Goal: Obtain resource: Obtain resource

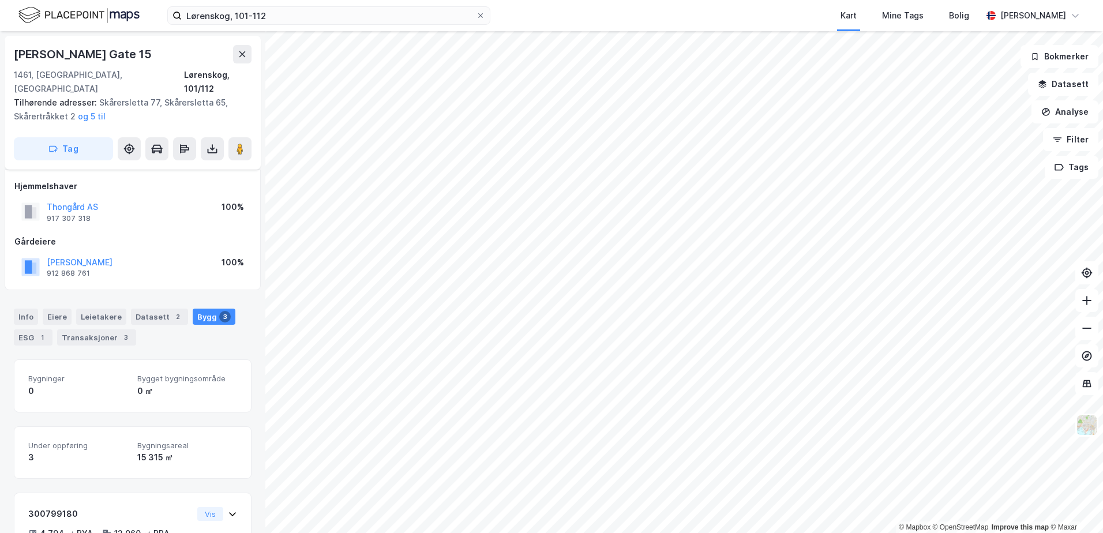
scroll to position [251, 0]
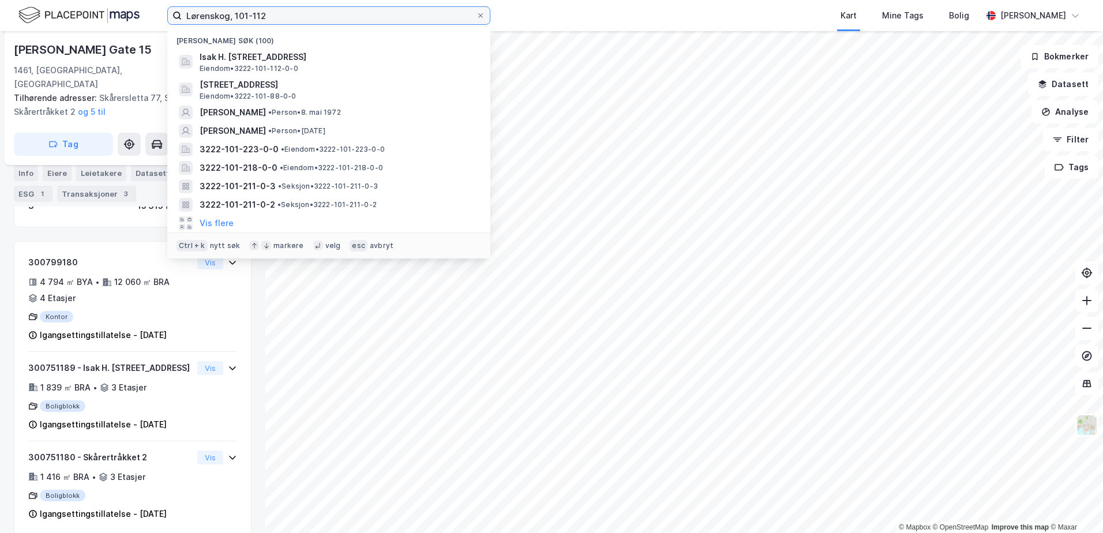
drag, startPoint x: 270, startPoint y: 16, endPoint x: 135, endPoint y: 3, distance: 135.5
click at [135, 3] on div "Lørenskog, 101-112 Nylige søk (100) Isak H. [STREET_ADDRESS] • 3222-101-112-0-0…" at bounding box center [551, 15] width 1103 height 31
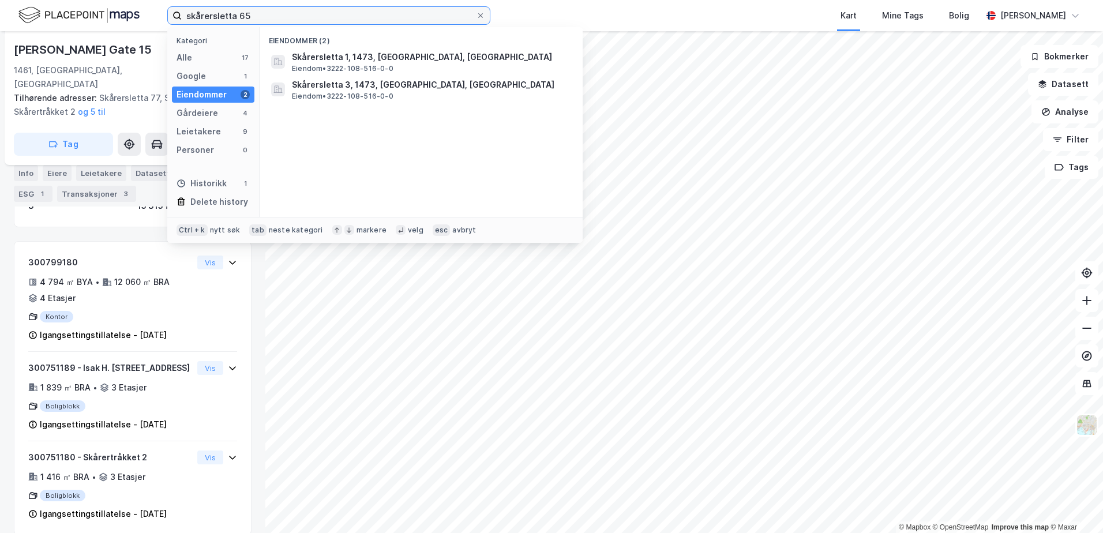
type input "skårersletta 65"
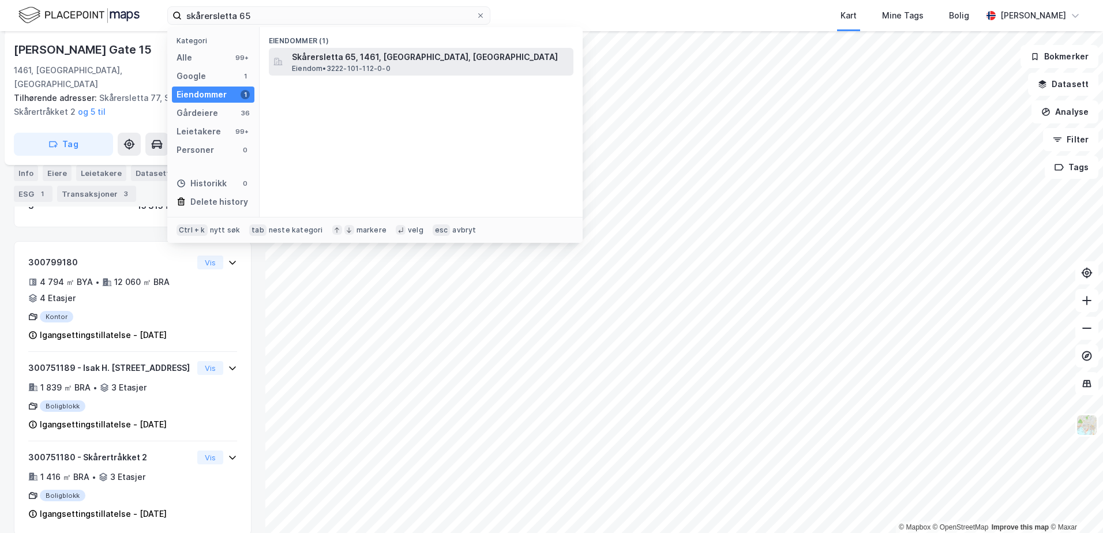
click at [308, 66] on span "Eiendom • 3222-101-112-0-0" at bounding box center [341, 68] width 99 height 9
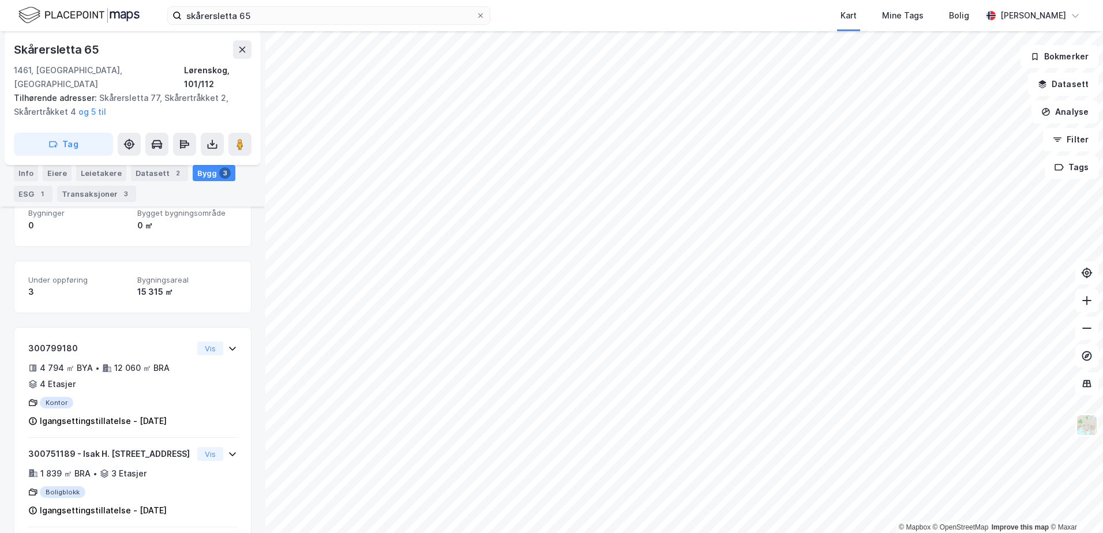
scroll to position [166, 0]
click at [1087, 298] on icon at bounding box center [1087, 301] width 12 height 12
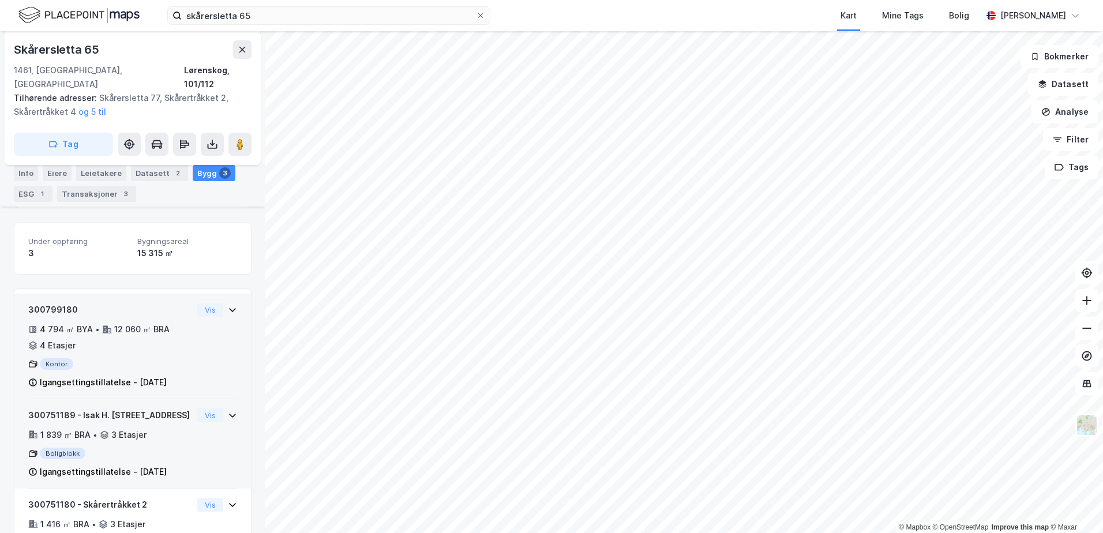
scroll to position [223, 0]
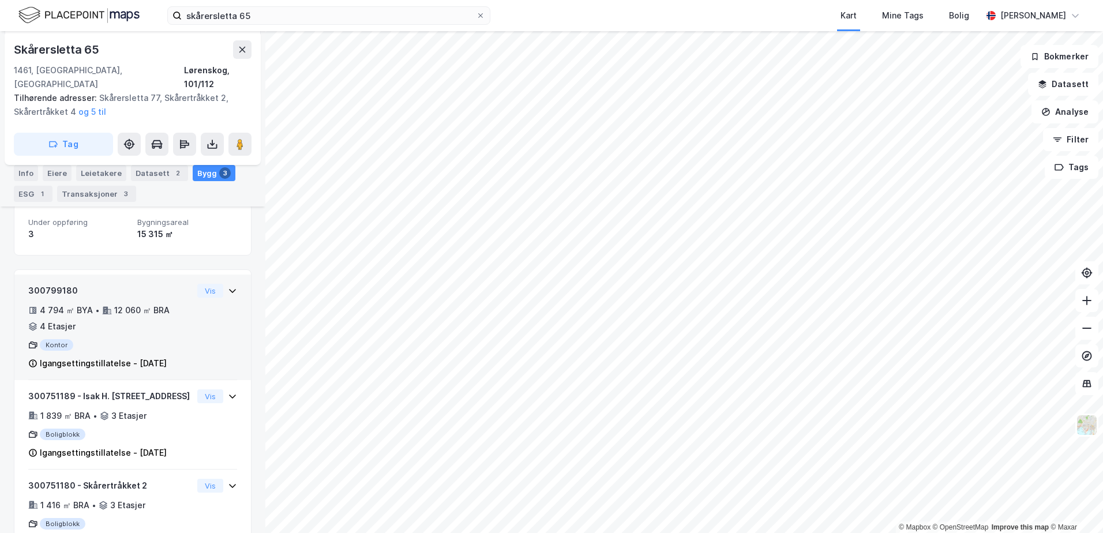
click at [229, 289] on icon at bounding box center [232, 291] width 7 height 4
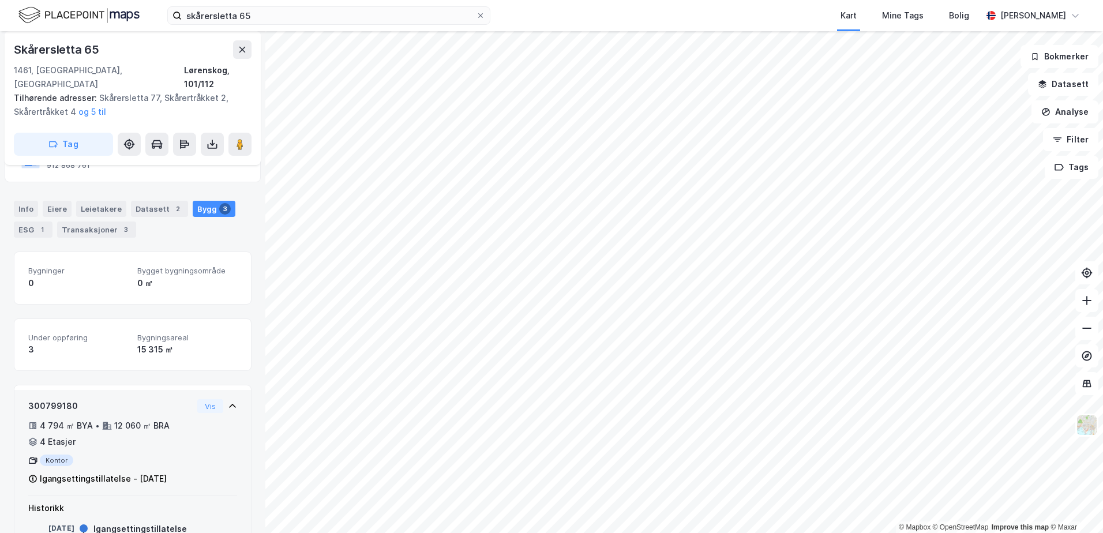
scroll to position [0, 0]
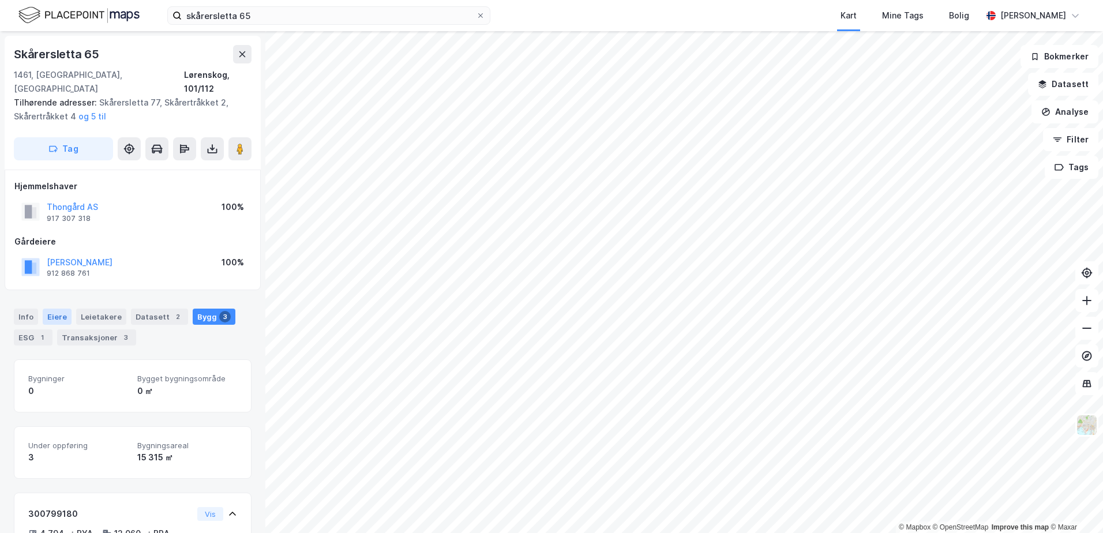
click at [62, 309] on div "Eiere" at bounding box center [57, 317] width 29 height 16
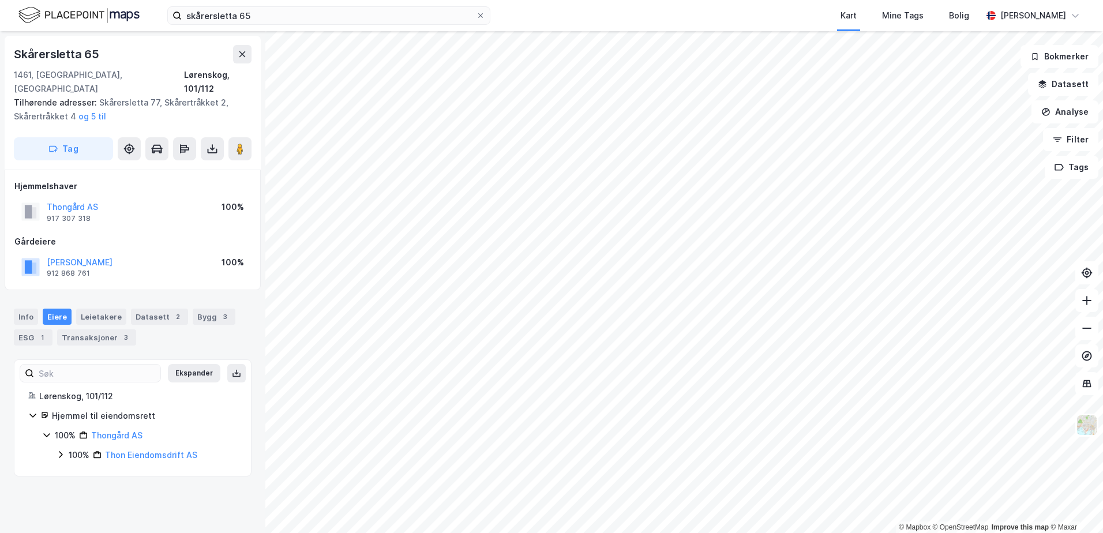
click at [59, 450] on icon at bounding box center [60, 454] width 9 height 9
click at [75, 469] on icon at bounding box center [74, 473] width 9 height 9
click at [88, 489] on icon at bounding box center [88, 493] width 9 height 9
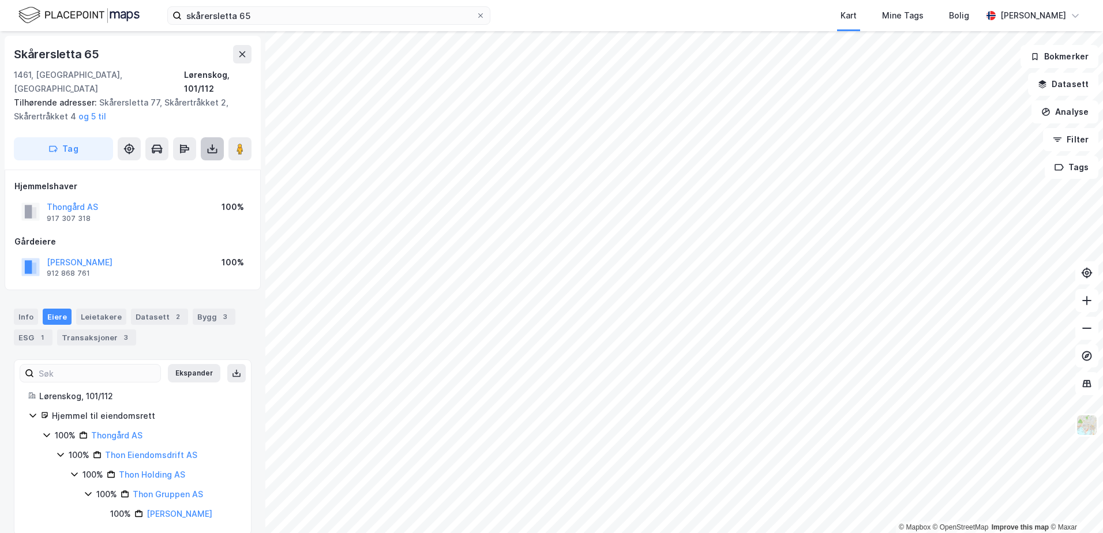
click at [211, 143] on icon at bounding box center [212, 149] width 12 height 12
click at [186, 186] on div "Last ned matrikkelrapport" at bounding box center [169, 190] width 95 height 9
click at [32, 309] on div "Info" at bounding box center [26, 317] width 24 height 16
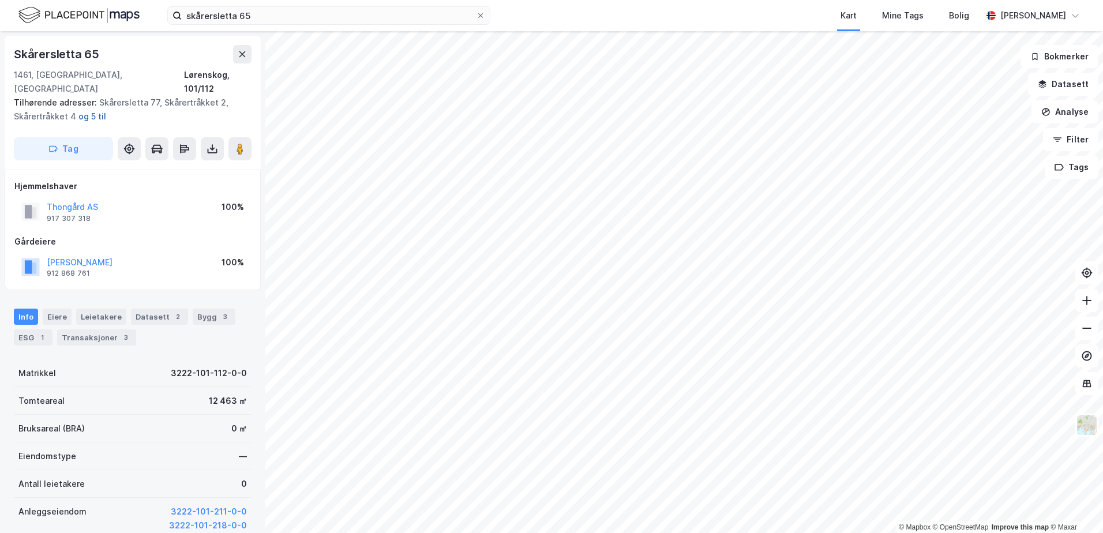
click at [0, 0] on button "og 5 til" at bounding box center [0, 0] width 0 height 0
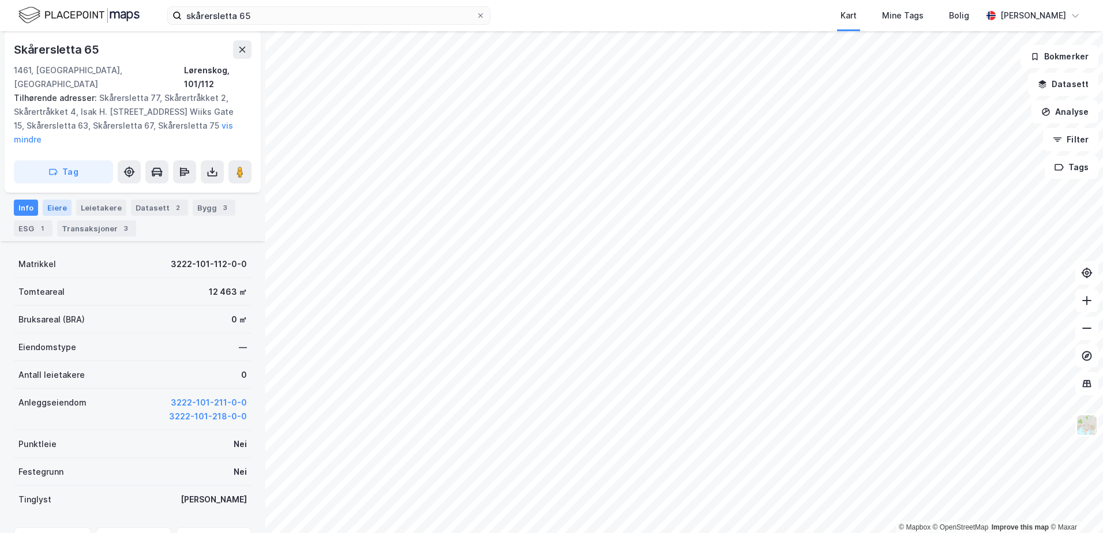
scroll to position [134, 0]
click at [197, 202] on div "Bygg 3" at bounding box center [214, 210] width 43 height 16
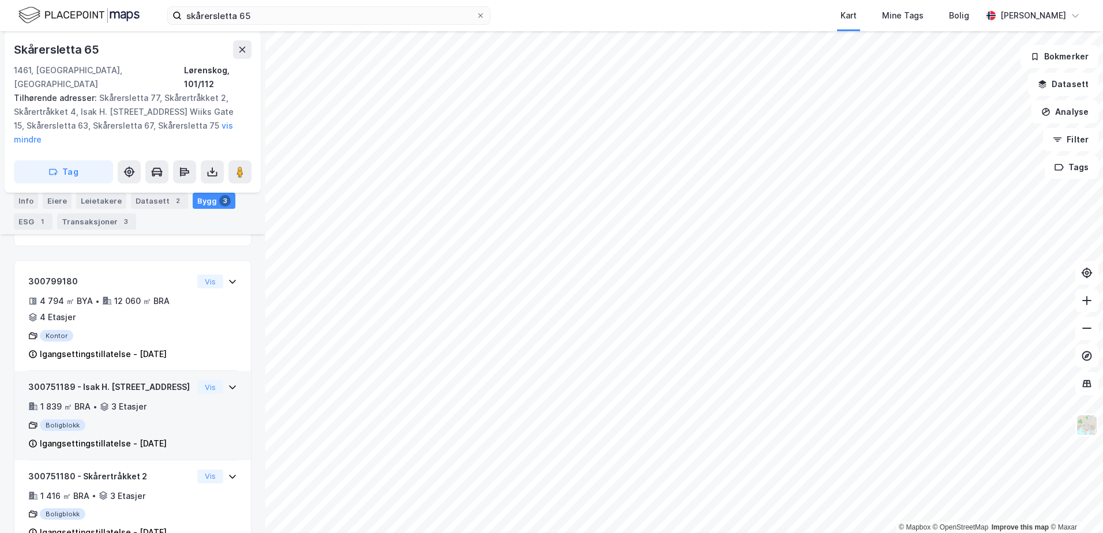
scroll to position [193, 0]
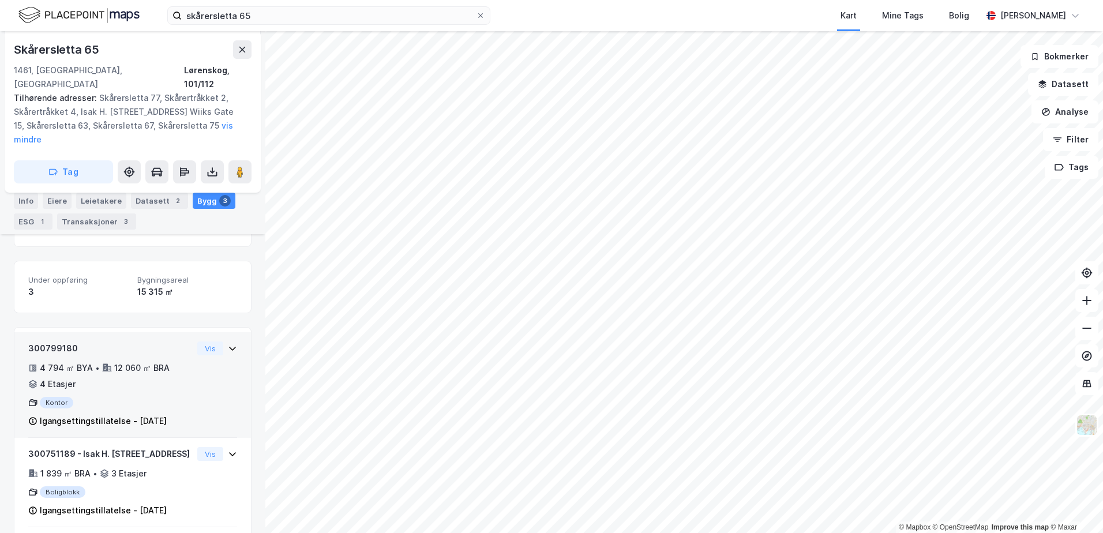
click at [228, 344] on icon at bounding box center [232, 348] width 9 height 9
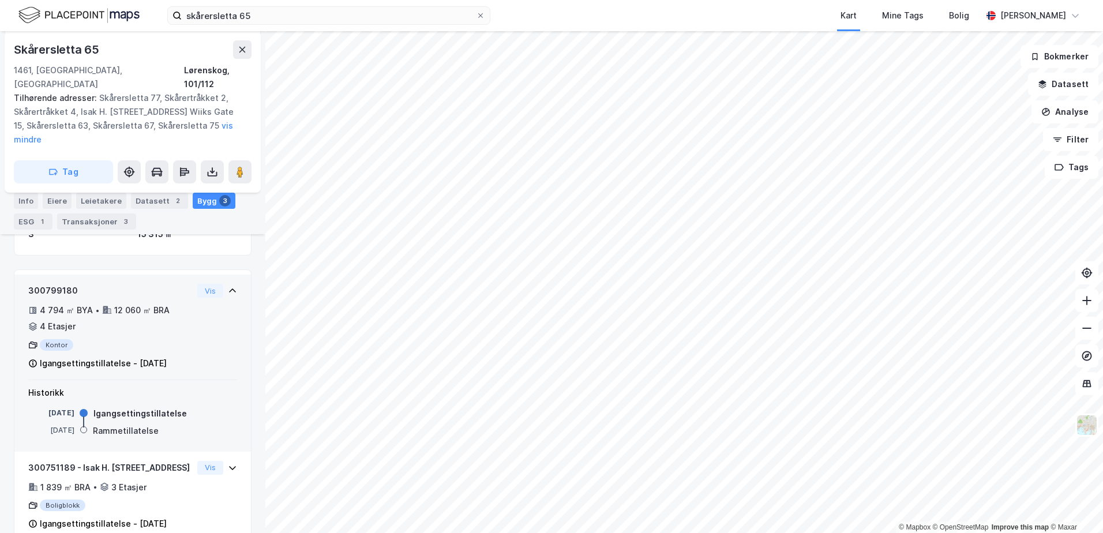
scroll to position [309, 0]
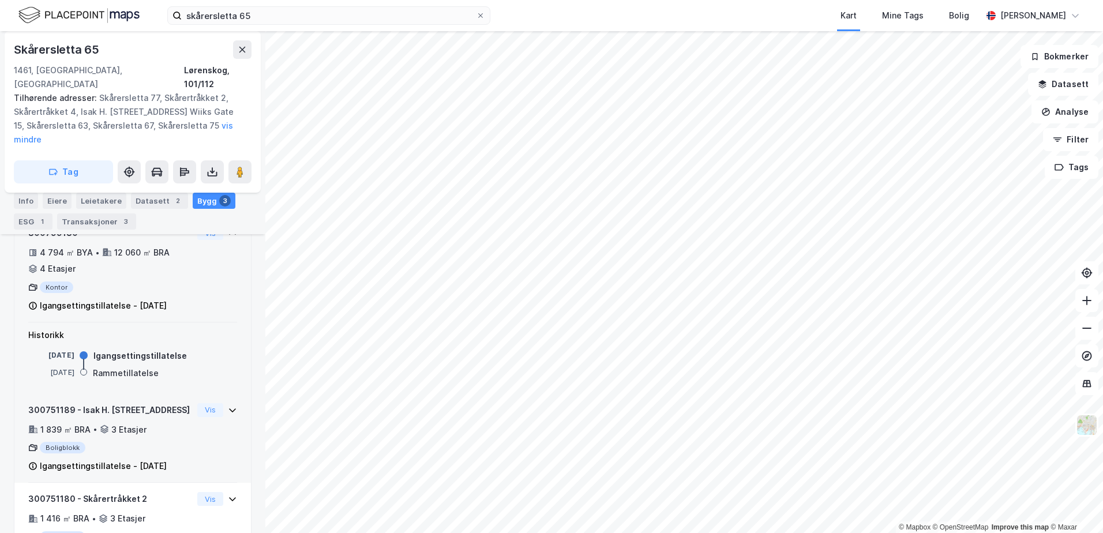
click at [228, 405] on icon at bounding box center [232, 409] width 9 height 9
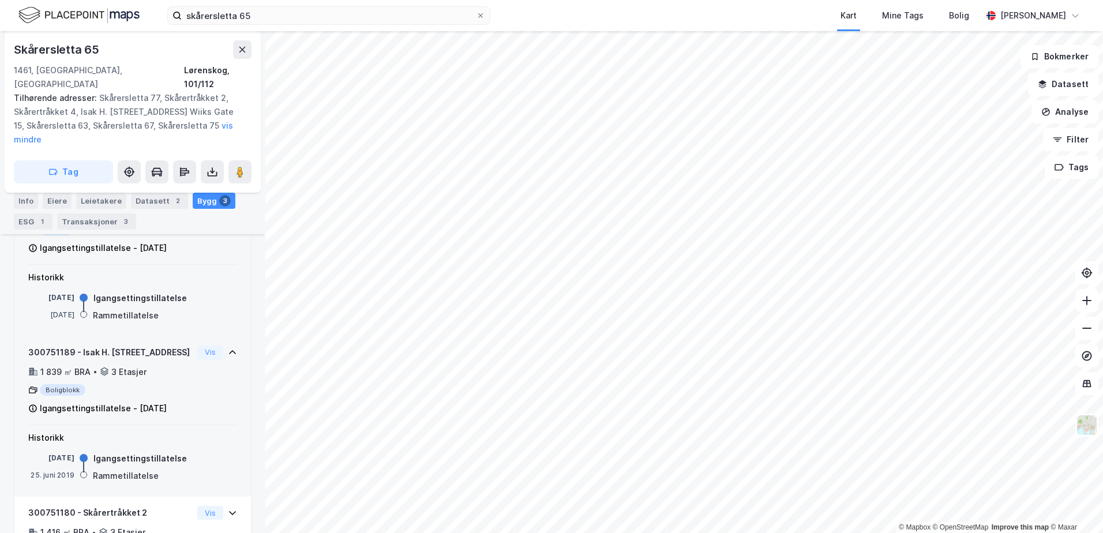
scroll to position [452, 0]
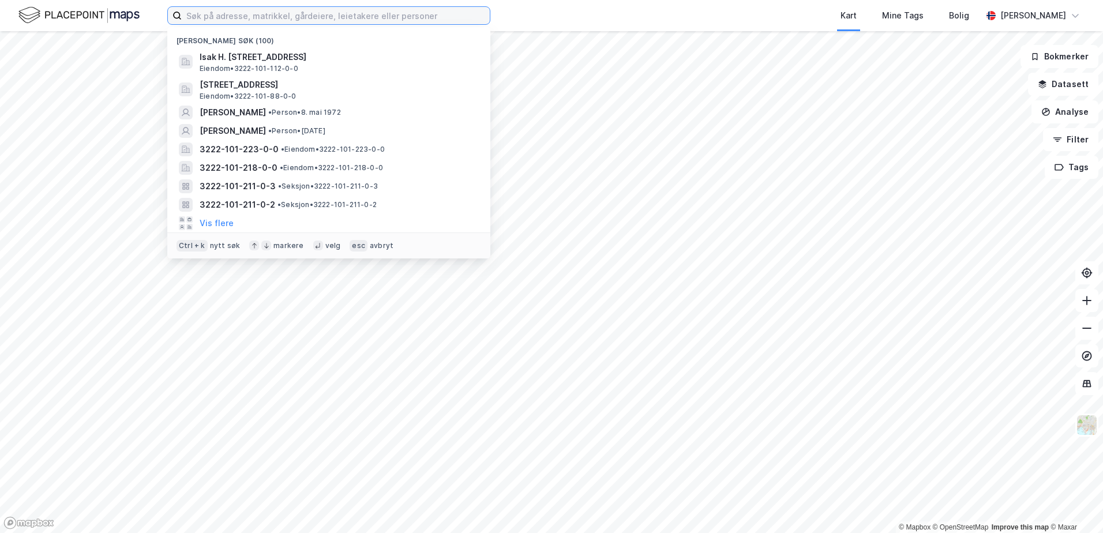
click at [281, 21] on input at bounding box center [336, 15] width 308 height 17
paste input "Skårertråkket 2 og [PERSON_NAME] Gate 15. Disse er ikke ferdige enda, og vil sk…"
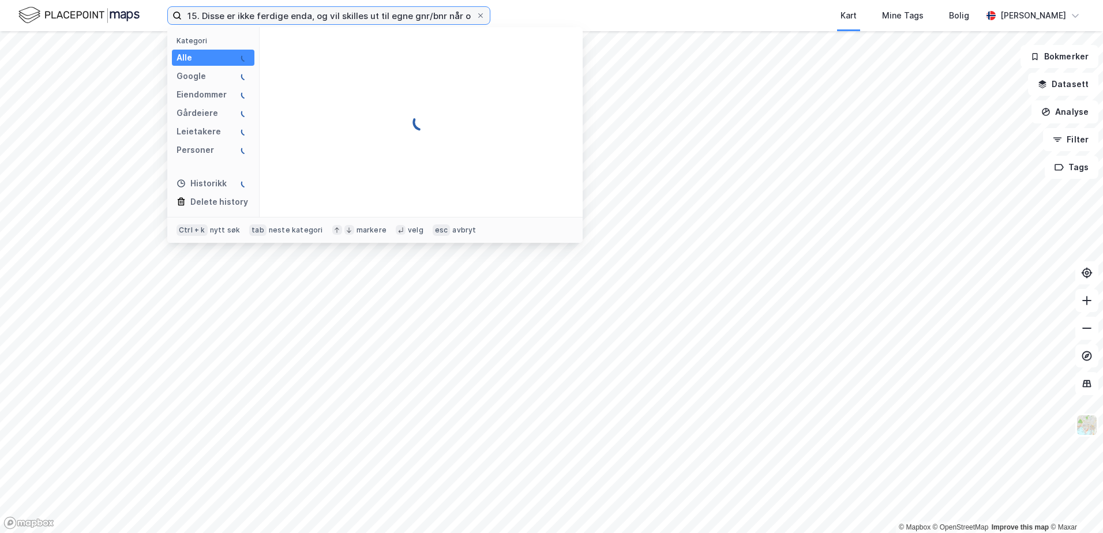
click at [282, 18] on input "Skårertråkket 2 og [PERSON_NAME] Gate 15. Disse er ikke ferdige enda, og vil sk…" at bounding box center [329, 15] width 294 height 17
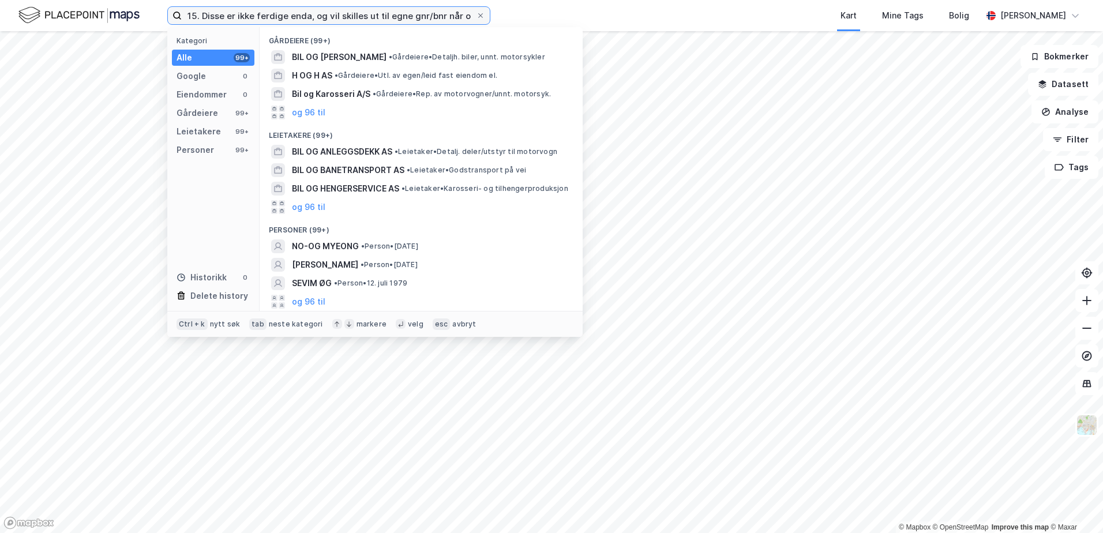
click at [282, 18] on input "Skårertråkket 2 og [PERSON_NAME] Gate 15. Disse er ikke ferdige enda, og vil sk…" at bounding box center [329, 15] width 294 height 17
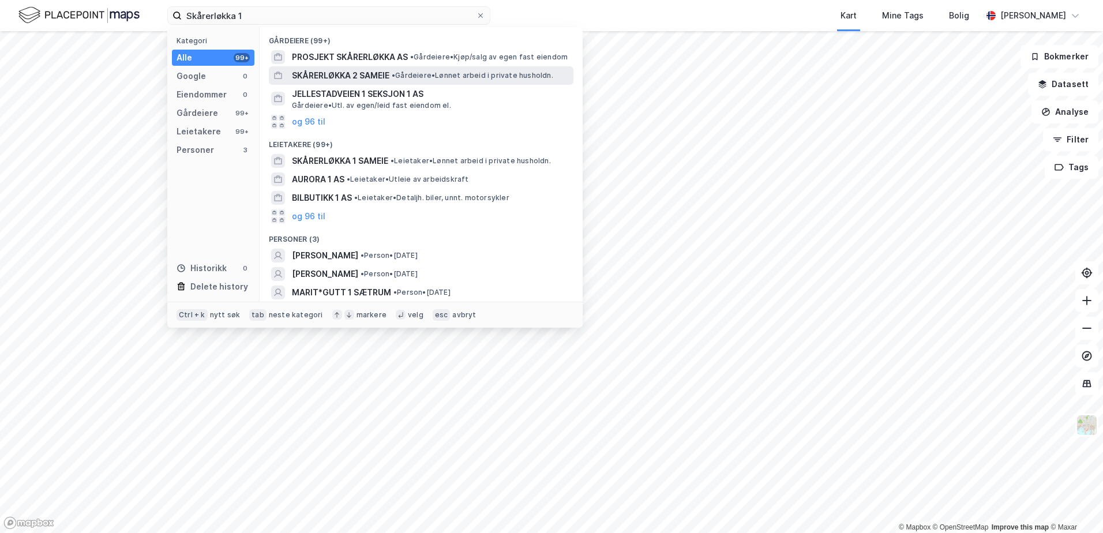
click at [368, 75] on span "SKÅRERLØKKA 2 SAMEIE" at bounding box center [340, 76] width 97 height 14
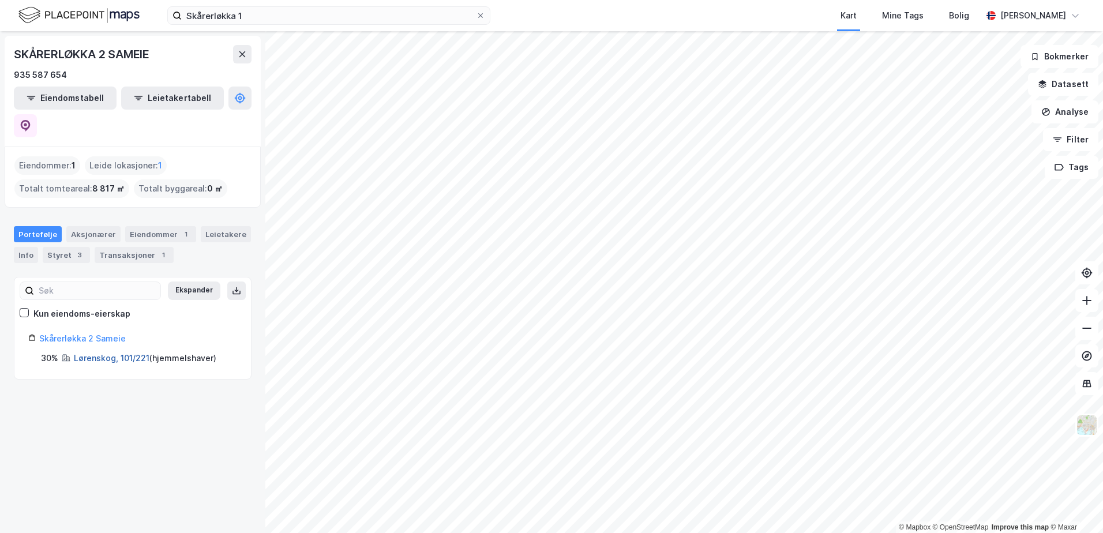
click at [80, 353] on link "Lørenskog, 101/221" at bounding box center [112, 358] width 76 height 10
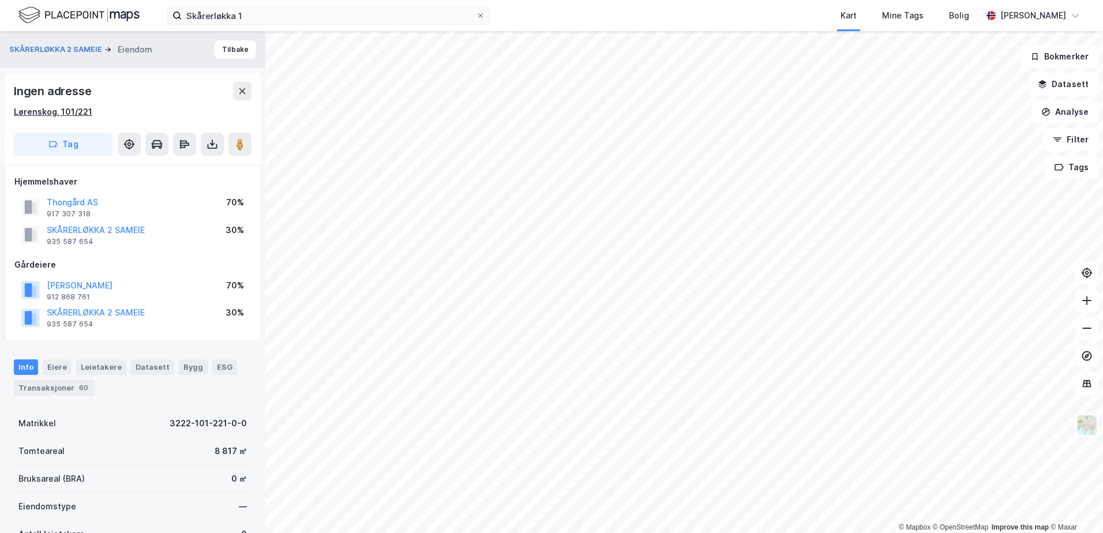
click at [72, 110] on div "Lørenskog, 101/221" at bounding box center [53, 112] width 78 height 14
click at [62, 111] on div "Lørenskog, 101/221" at bounding box center [53, 112] width 78 height 14
click at [73, 110] on div "Lørenskog, 101/221" at bounding box center [53, 112] width 78 height 14
click at [71, 110] on div "Lørenskog, 101/221" at bounding box center [53, 112] width 78 height 14
click at [0, 0] on button "SKÅRERLØKKA 2 SAMEIE" at bounding box center [0, 0] width 0 height 0
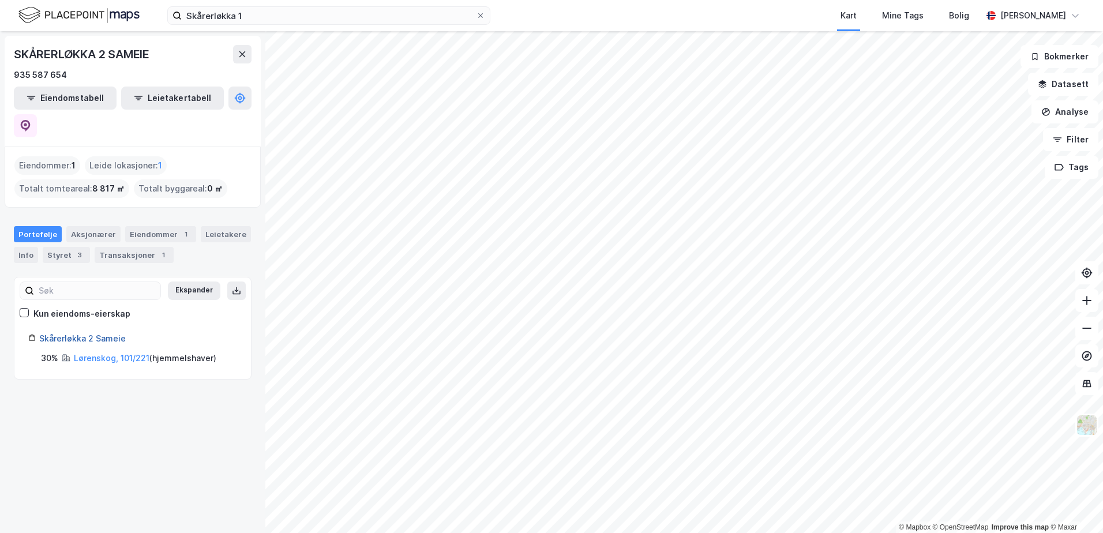
click at [95, 333] on link "Skårerløkka 2 Sameie" at bounding box center [82, 338] width 86 height 10
click at [130, 353] on link "Lørenskog, 101/221" at bounding box center [112, 358] width 76 height 10
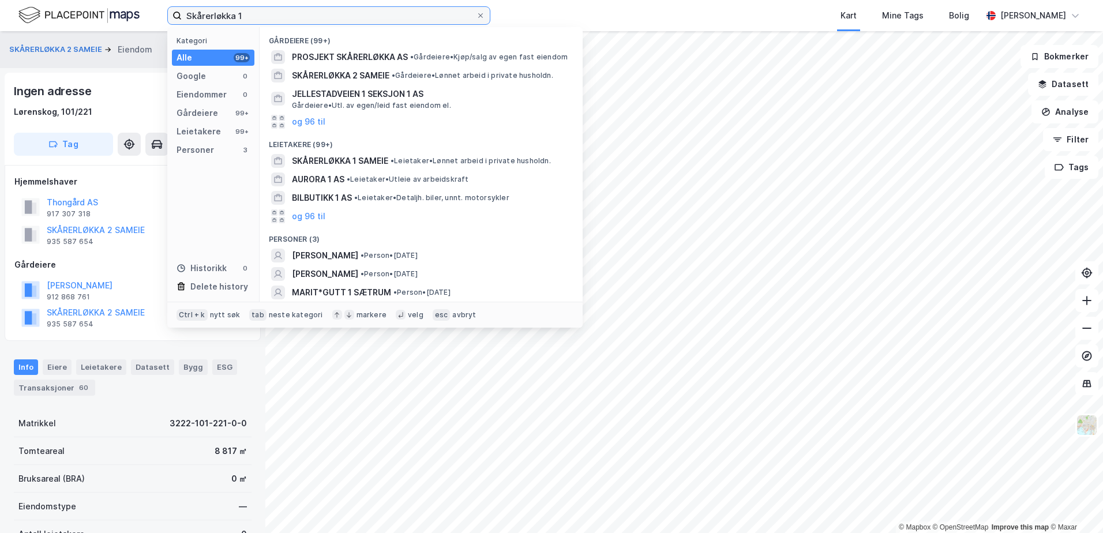
drag, startPoint x: 262, startPoint y: 14, endPoint x: 137, endPoint y: 4, distance: 125.5
click at [137, 4] on div "Skårerløkka 1 Kategori Alle 99+ Google 0 Eiendommer 0 Gårdeiere 99+ Leietakere …" at bounding box center [551, 15] width 1103 height 31
paste input "Ingvald Kristiansens gate 1 til 17"
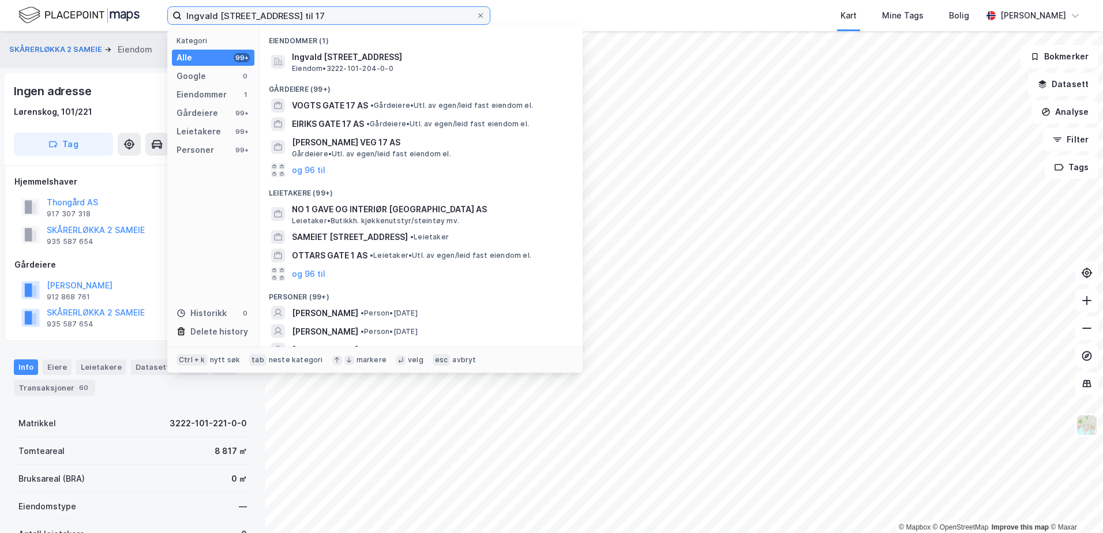
drag, startPoint x: 326, startPoint y: 13, endPoint x: 299, endPoint y: 9, distance: 27.4
click at [299, 9] on input "Ingvald Kristiansens gate 1 til 17" at bounding box center [329, 15] width 294 height 17
type input "Ingvald Kristiansens gate 1"
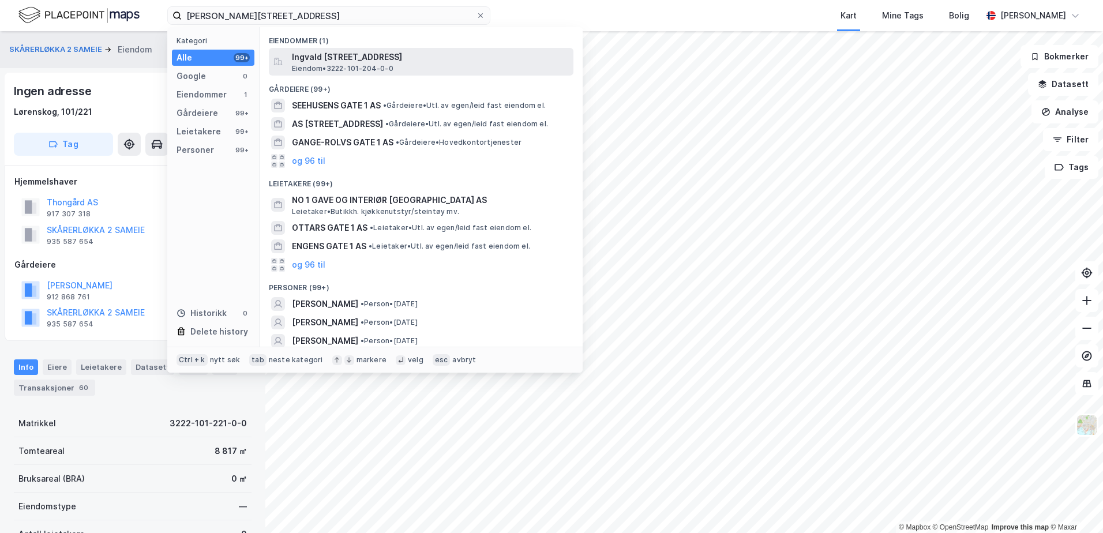
click at [367, 72] on span "Eiendom • 3222-101-204-0-0" at bounding box center [342, 68] width 101 height 9
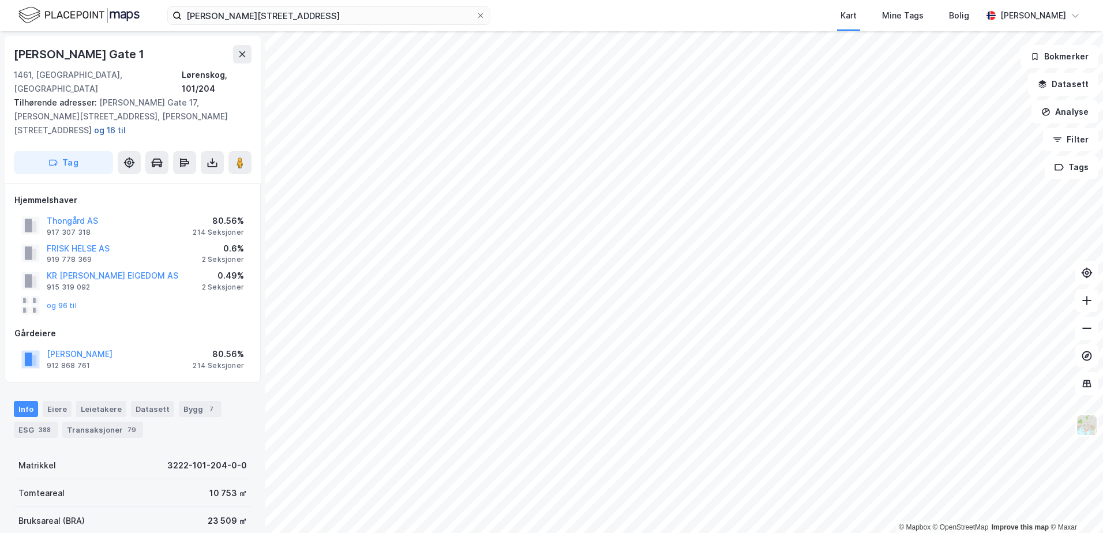
click at [0, 0] on button "og 16 til" at bounding box center [0, 0] width 0 height 0
